Goal: Task Accomplishment & Management: Manage account settings

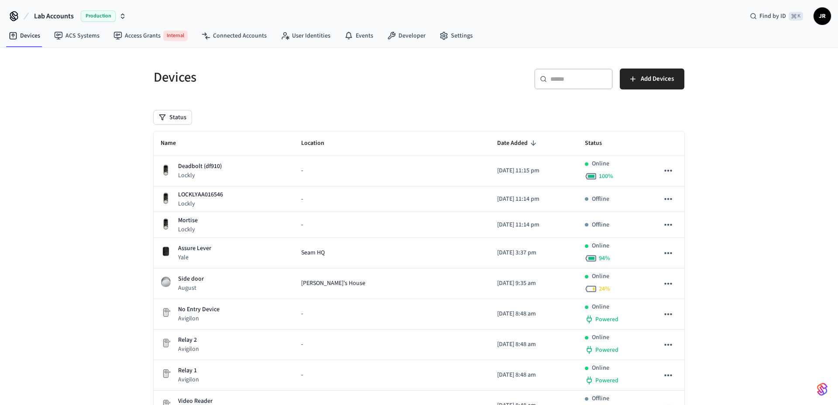
click at [144, 33] on link "Access Grants Internal" at bounding box center [150, 35] width 88 height 17
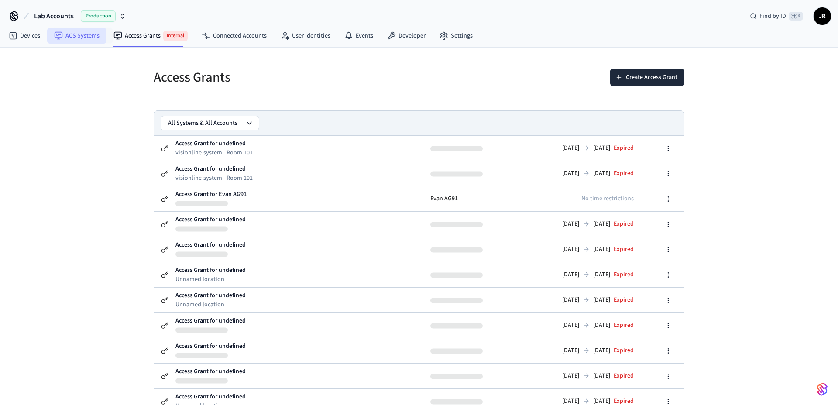
click at [87, 36] on link "ACS Systems" at bounding box center [76, 36] width 59 height 16
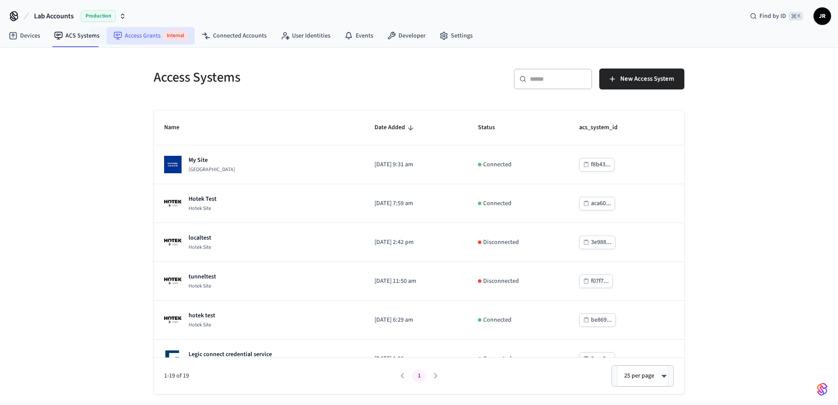
click at [135, 34] on link "Access Grants Internal" at bounding box center [150, 35] width 88 height 17
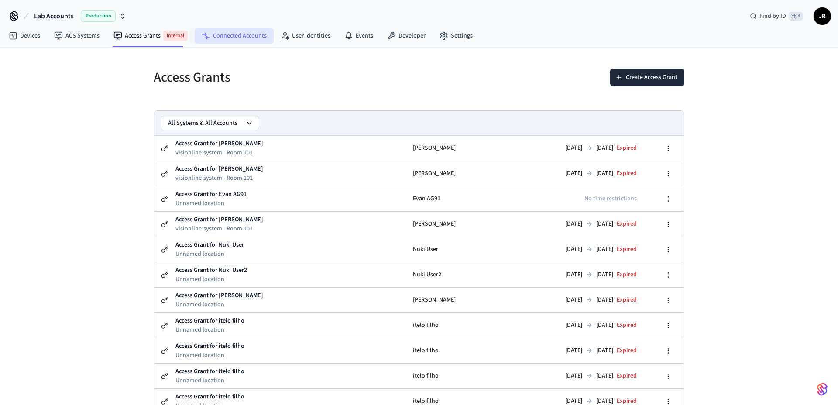
click at [225, 33] on link "Connected Accounts" at bounding box center [234, 36] width 79 height 16
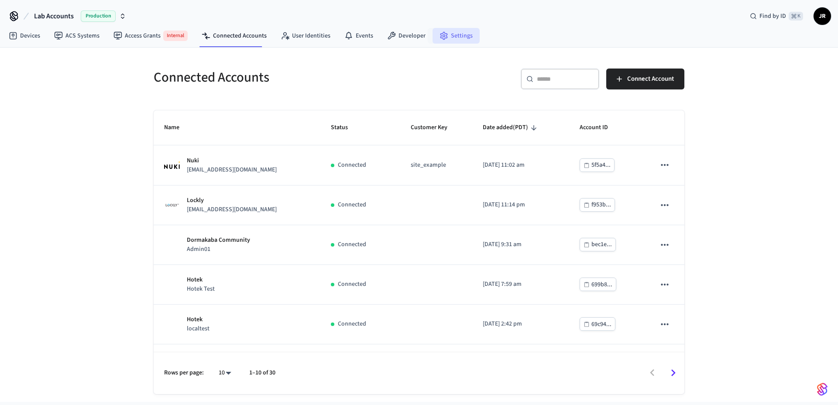
click at [456, 38] on link "Settings" at bounding box center [455, 36] width 47 height 16
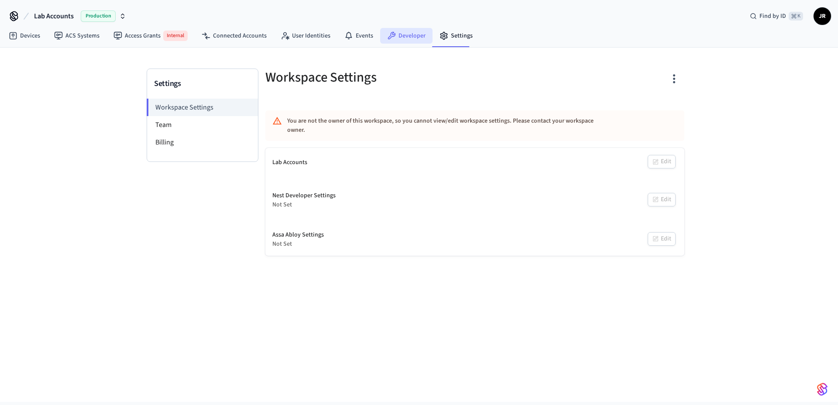
click at [408, 41] on link "Developer" at bounding box center [406, 36] width 52 height 16
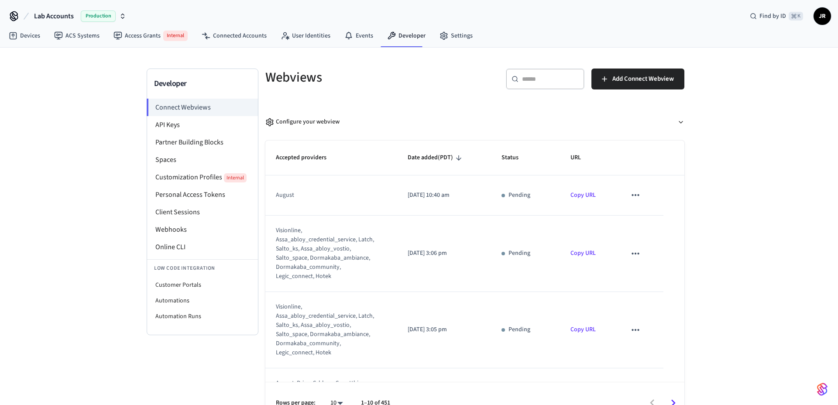
click at [175, 124] on li "API Keys" at bounding box center [202, 124] width 111 height 17
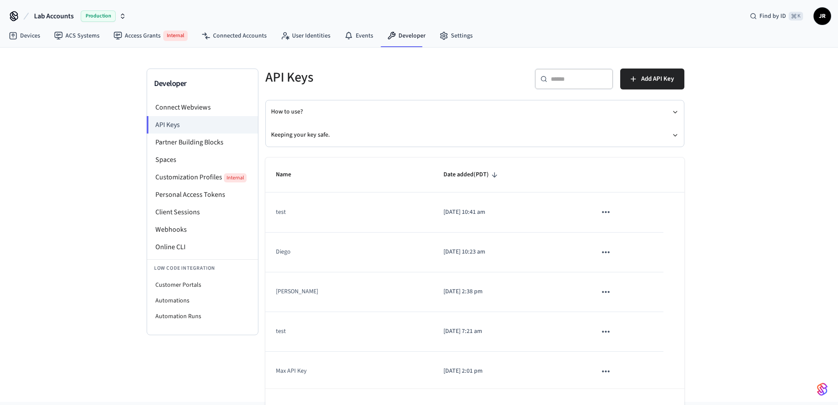
click at [819, 16] on span "JR" at bounding box center [822, 16] width 16 height 16
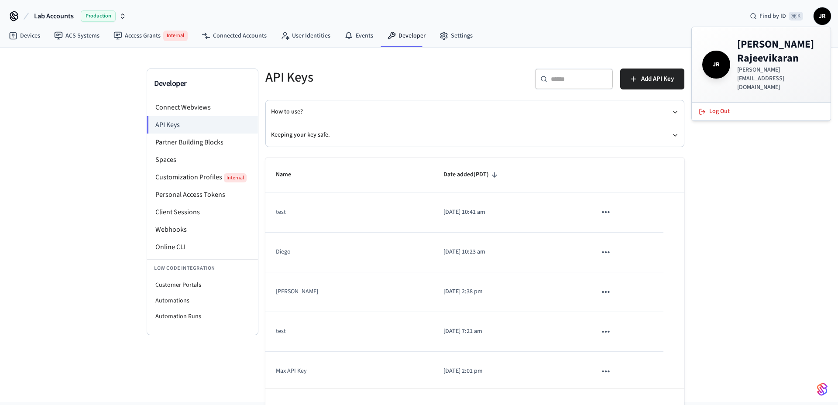
click at [540, 45] on div "Devices ACS Systems Access Grants Internal Connected Accounts User Identities E…" at bounding box center [419, 36] width 838 height 22
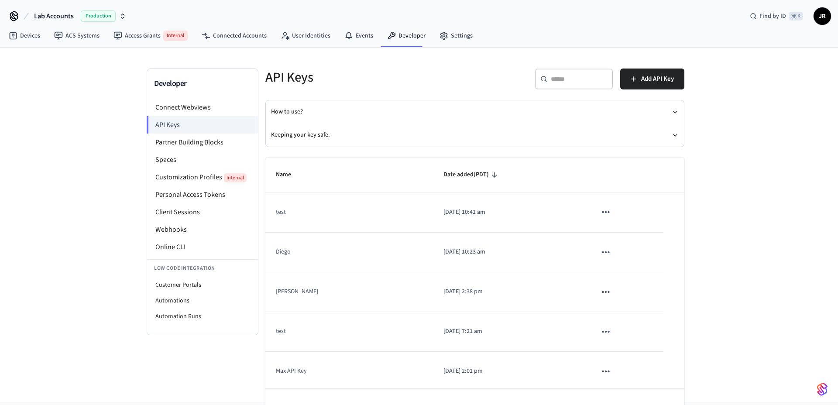
click at [407, 64] on div "API Keys" at bounding box center [362, 77] width 215 height 38
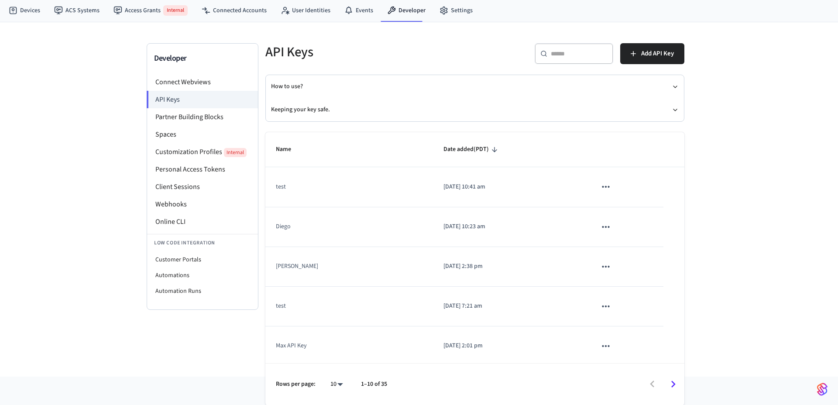
click at [337, 377] on body "Lab Accounts Production Find by ID ⌘ K JR Devices ACS Systems Access Grants Int…" at bounding box center [419, 176] width 838 height 402
click at [336, 375] on li "All" at bounding box center [333, 379] width 23 height 23
type input "**"
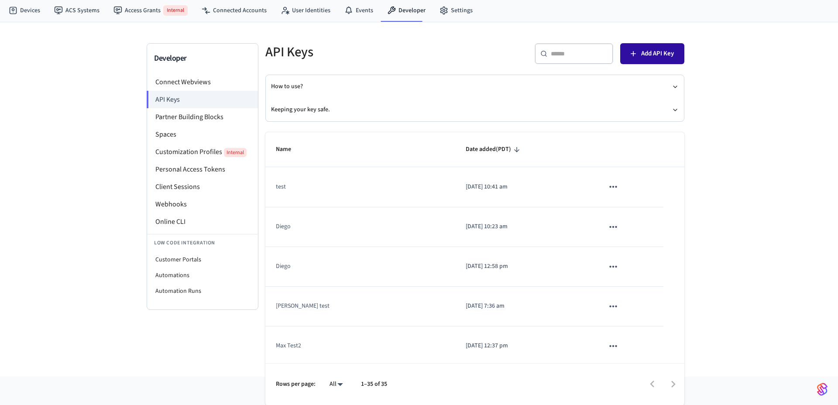
click at [652, 51] on span "Add API Key" at bounding box center [657, 53] width 33 height 11
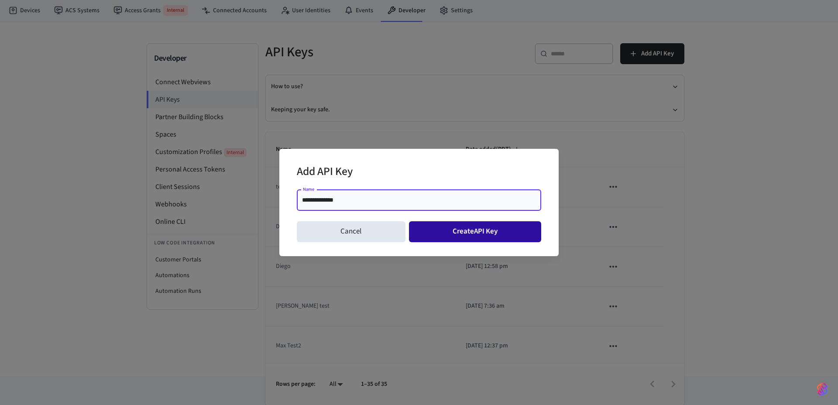
type input "**********"
click at [476, 236] on button "Create API Key" at bounding box center [475, 231] width 133 height 21
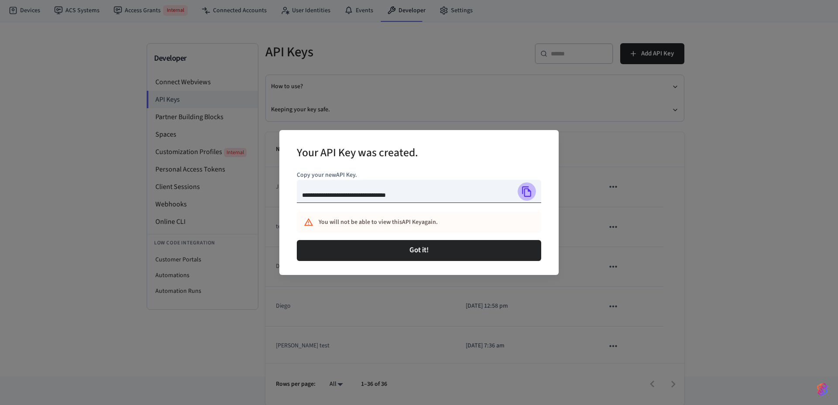
click at [531, 190] on icon "Copy" at bounding box center [526, 191] width 11 height 11
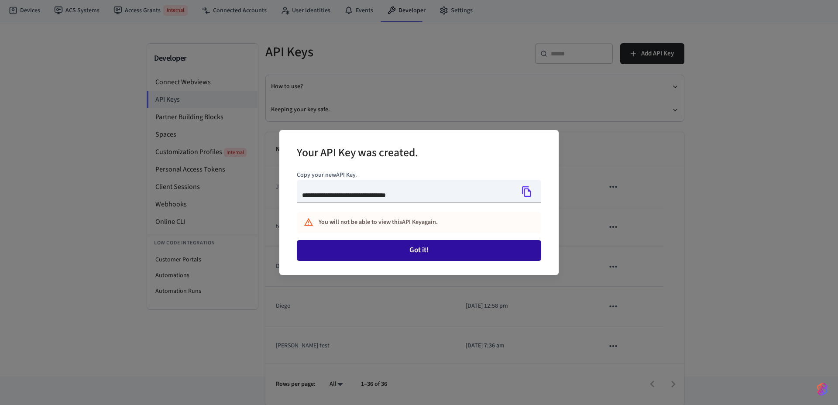
click at [431, 252] on button "Got it!" at bounding box center [419, 250] width 244 height 21
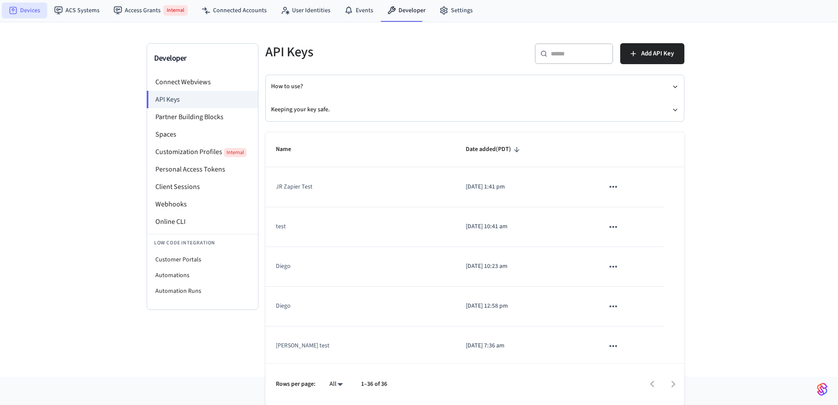
click at [28, 11] on link "Devices" at bounding box center [24, 11] width 45 height 16
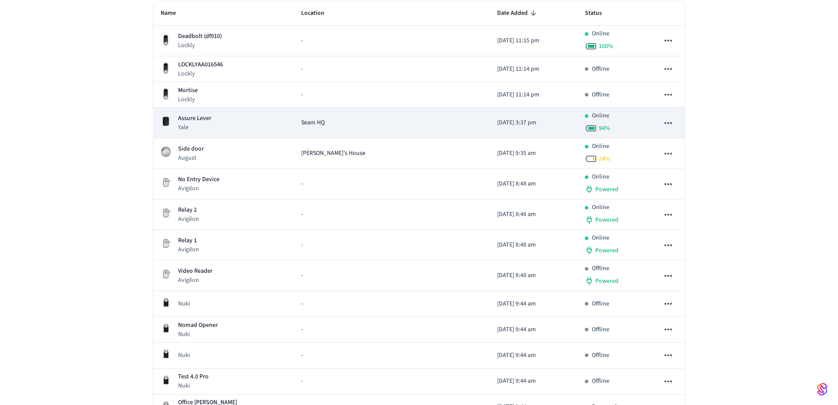
scroll to position [130, 0]
click at [253, 127] on div "Assure Lever Yale" at bounding box center [224, 122] width 127 height 18
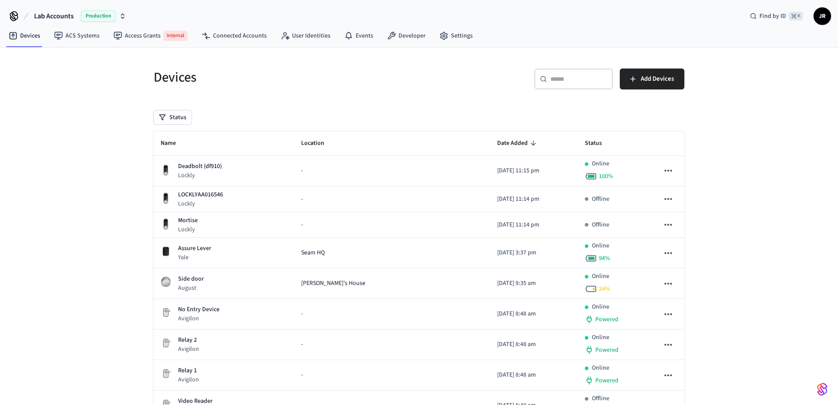
click at [817, 18] on span "JR" at bounding box center [822, 16] width 16 height 16
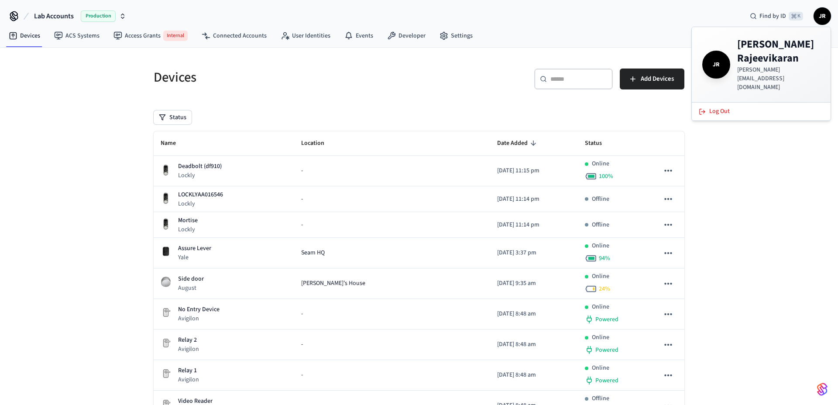
click at [320, 71] on h5 "Devices" at bounding box center [284, 78] width 260 height 18
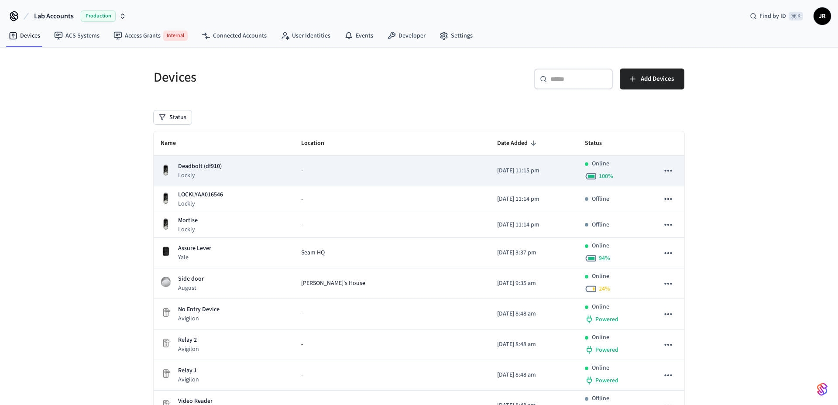
click at [255, 170] on div "Deadbolt (df910) Lockly" at bounding box center [224, 171] width 127 height 18
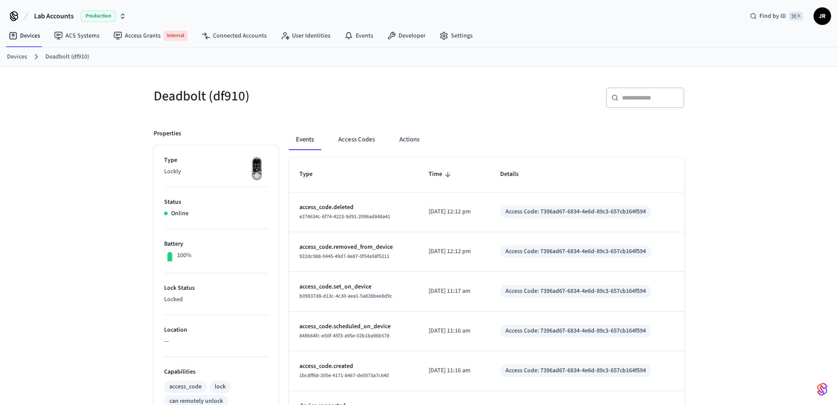
click at [351, 83] on div "Deadbolt (df910)" at bounding box center [278, 96] width 271 height 38
click at [409, 37] on link "Developer" at bounding box center [406, 36] width 52 height 16
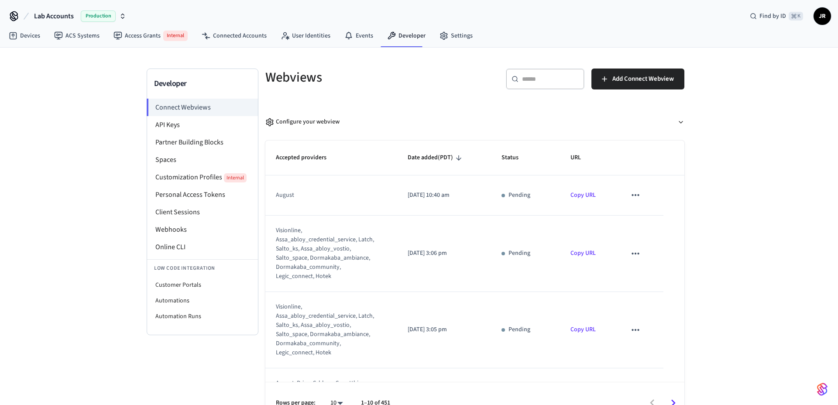
click at [122, 14] on icon "button" at bounding box center [122, 16] width 7 height 7
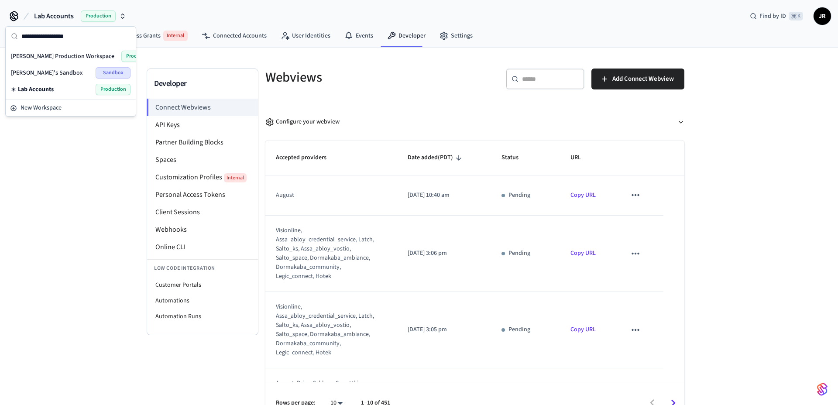
click at [90, 171] on div "Developer Connect Webviews API Keys Partner Building Blocks Spaces Customizatio…" at bounding box center [419, 236] width 838 height 377
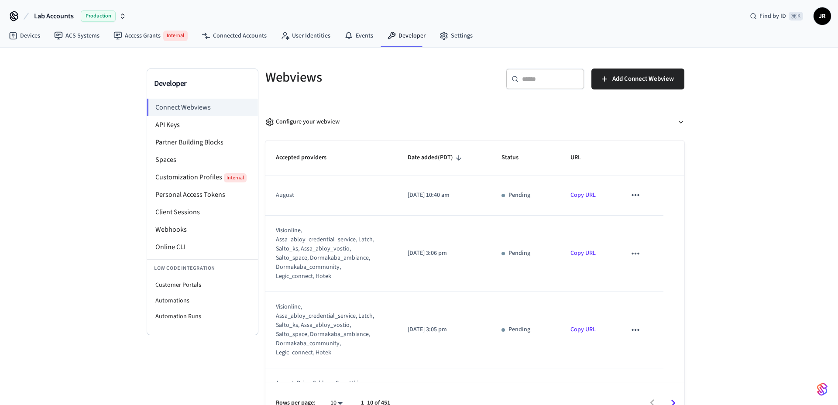
click at [356, 80] on h5 "Webviews" at bounding box center [367, 78] width 204 height 18
click at [33, 35] on link "Devices" at bounding box center [24, 36] width 45 height 16
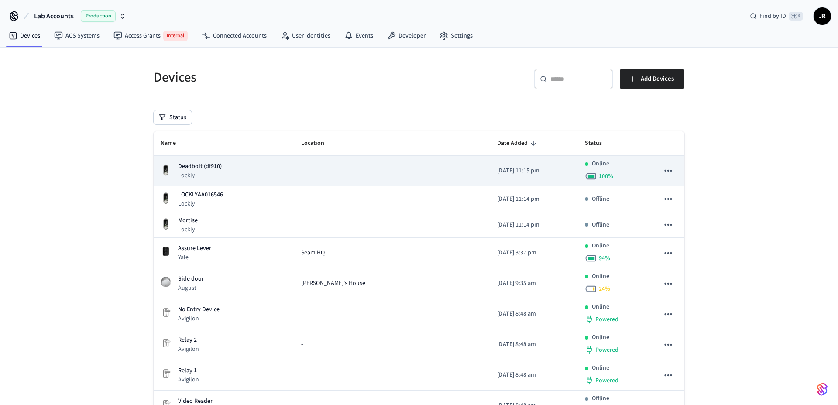
click at [247, 177] on div "Deadbolt (df910) Lockly" at bounding box center [224, 171] width 127 height 18
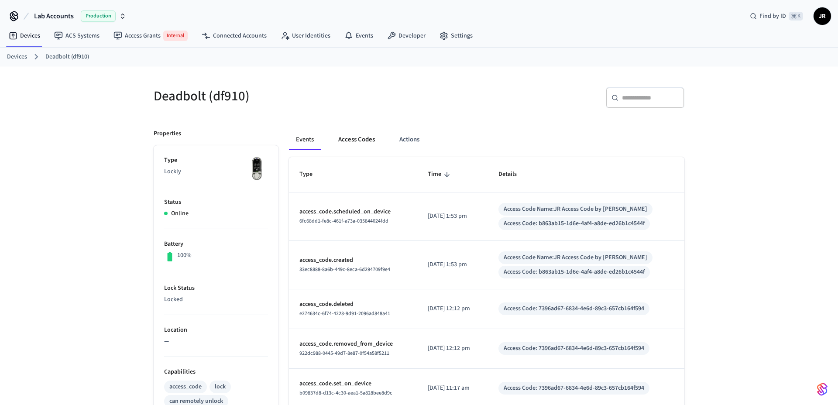
click at [356, 142] on button "Access Codes" at bounding box center [356, 139] width 51 height 21
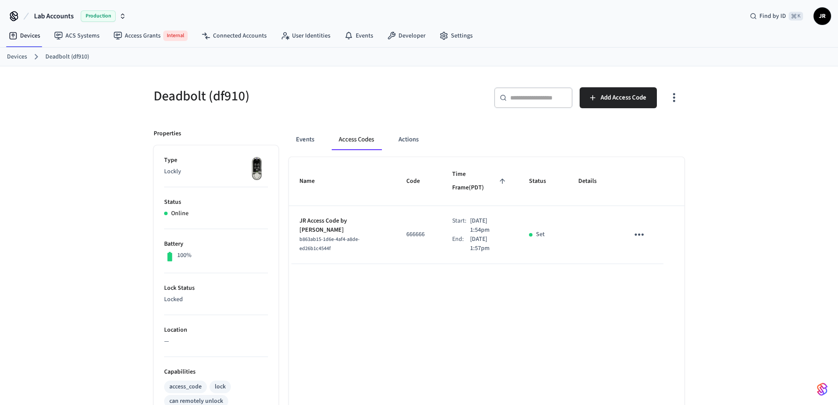
click at [634, 228] on icon "sticky table" at bounding box center [639, 235] width 14 height 14
click at [430, 302] on div at bounding box center [419, 202] width 838 height 405
click at [304, 141] on button "Events" at bounding box center [305, 139] width 32 height 21
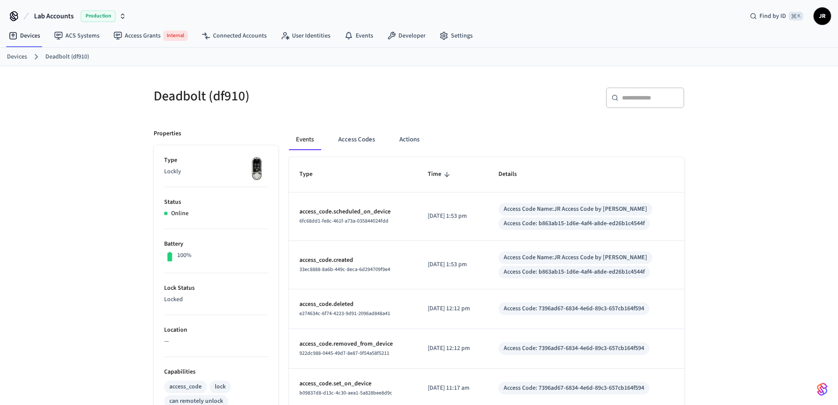
click at [355, 82] on div "Deadbolt (df910)" at bounding box center [278, 96] width 271 height 38
